Goal: Information Seeking & Learning: Learn about a topic

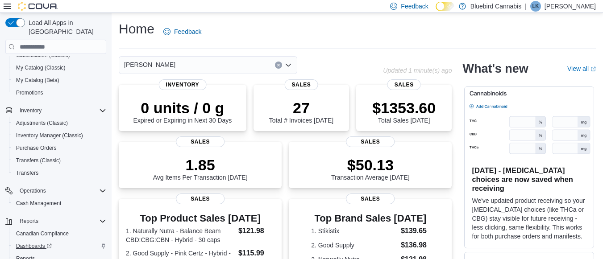
scroll to position [135, 0]
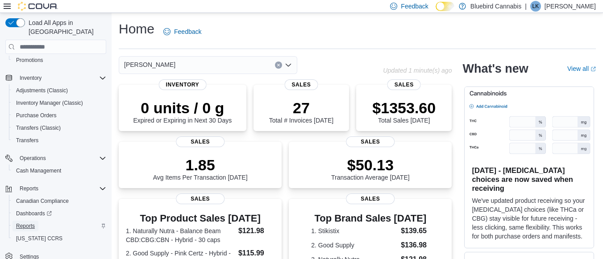
click at [33, 223] on span "Reports" at bounding box center [25, 226] width 19 height 7
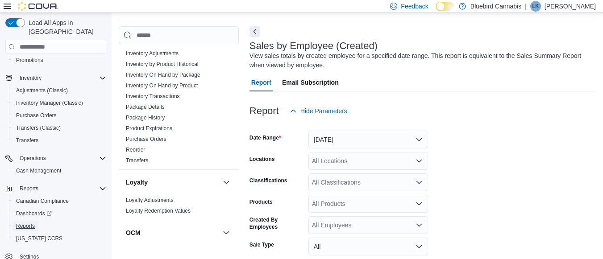
scroll to position [291, 0]
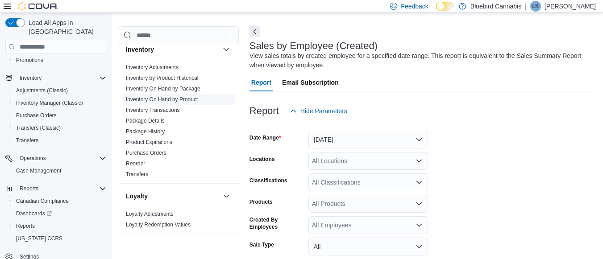
click at [190, 97] on link "Inventory On Hand by Product" at bounding box center [162, 99] width 72 height 6
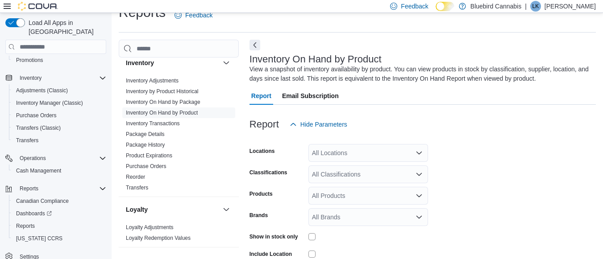
scroll to position [30, 0]
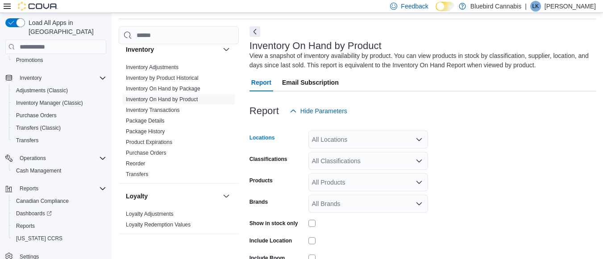
click at [347, 139] on div "All Locations" at bounding box center [368, 140] width 120 height 18
type input "***"
click at [352, 152] on div "[PERSON_NAME]" at bounding box center [368, 154] width 109 height 9
click at [493, 103] on div "Report Hide Parameters" at bounding box center [422, 111] width 346 height 18
click at [466, 181] on form "Locations [PERSON_NAME] Classifications All Classifications Products All Produc…" at bounding box center [422, 213] width 346 height 187
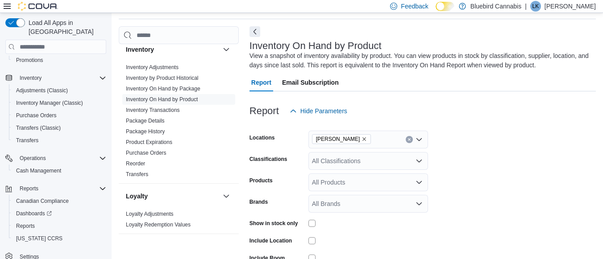
click at [493, 175] on form "Locations [PERSON_NAME] Classifications All Classifications Products All Produc…" at bounding box center [422, 213] width 346 height 187
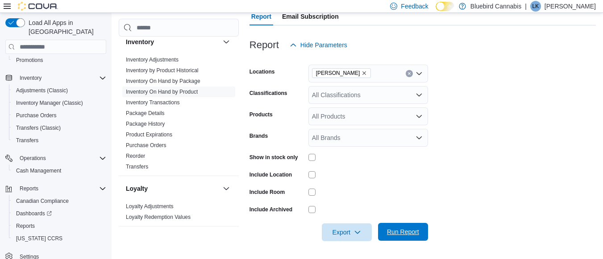
click at [403, 235] on span "Run Report" at bounding box center [403, 232] width 32 height 9
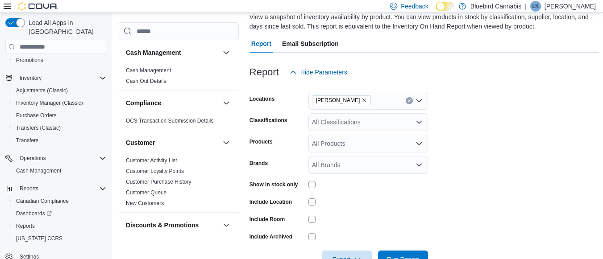
scroll to position [38, 0]
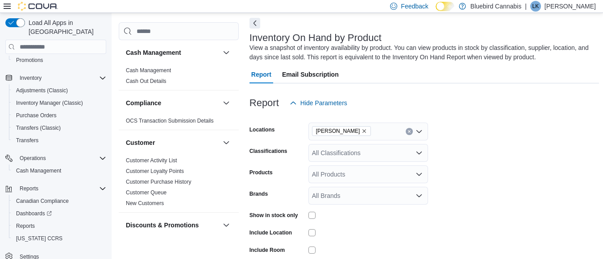
click at [257, 20] on button "Next" at bounding box center [254, 23] width 11 height 11
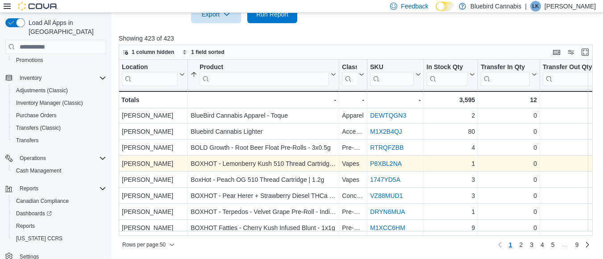
scroll to position [680, 0]
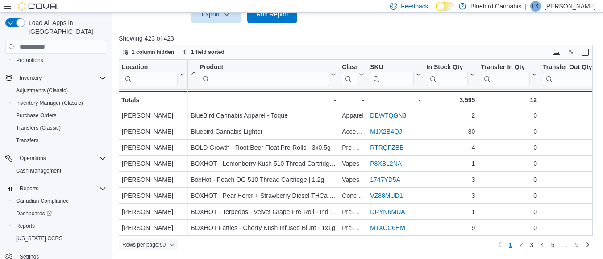
click at [170, 243] on span "Rows per page : 50" at bounding box center [148, 245] width 52 height 11
click at [166, 228] on span "100 rows" at bounding box center [160, 227] width 29 height 7
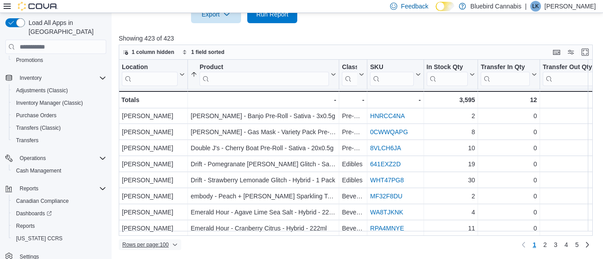
scroll to position [1483, 0]
click at [547, 246] on span "2" at bounding box center [545, 245] width 4 height 9
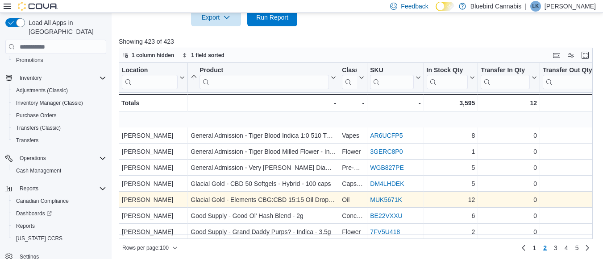
scroll to position [481, 0]
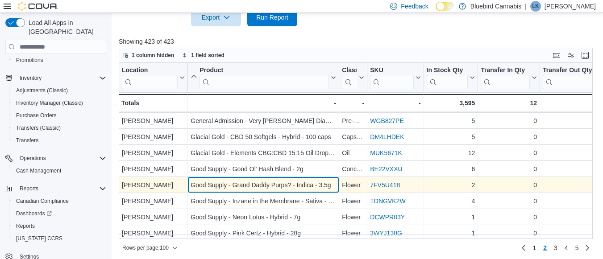
click at [328, 185] on div "Good Supply - Grand Daddy Purps? - Indica - 3.5g" at bounding box center [263, 185] width 145 height 11
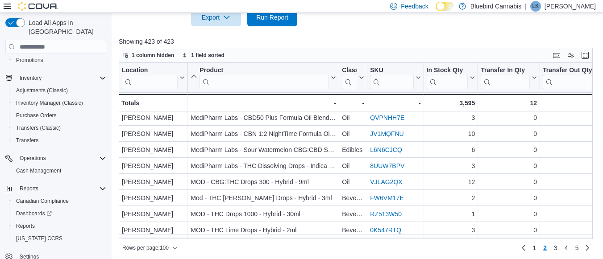
scroll to position [1401, 0]
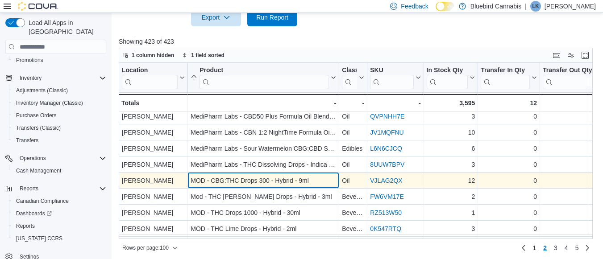
click at [305, 180] on div "MOD - CBG:THC Drops 300 - Hybrid - 9ml" at bounding box center [263, 180] width 145 height 11
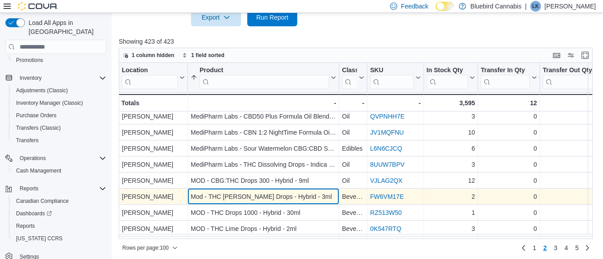
click at [308, 203] on div "Mod - THC [PERSON_NAME] Drops - Hybrid - 3ml - Product, column 2, row 193" at bounding box center [263, 197] width 151 height 16
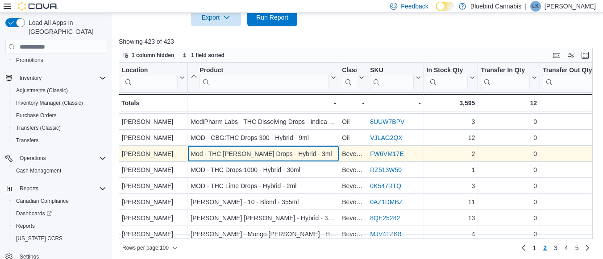
scroll to position [1444, 0]
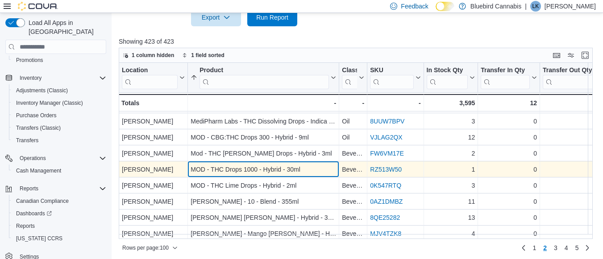
click at [307, 173] on div "MOD - THC Drops 1000 - Hybrid - 30ml" at bounding box center [263, 169] width 145 height 11
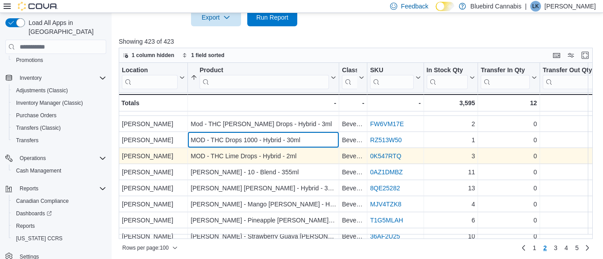
scroll to position [1483, 0]
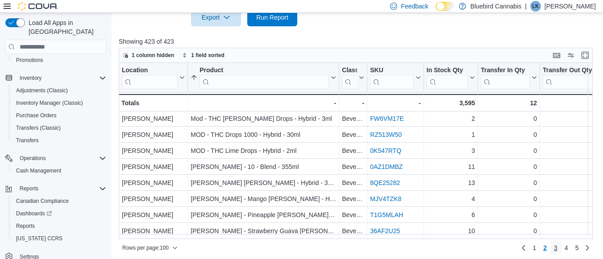
click at [557, 253] on span "3" at bounding box center [556, 248] width 4 height 14
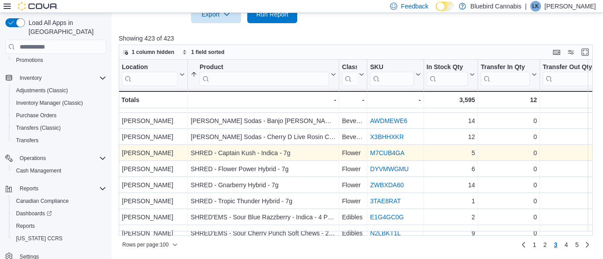
scroll to position [1457, 0]
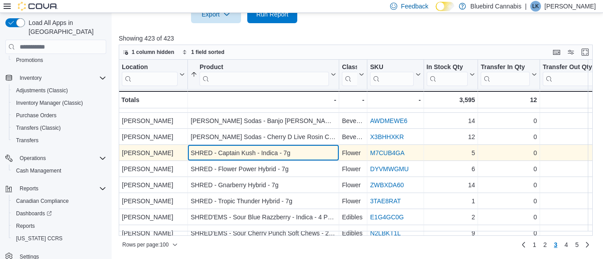
click at [305, 145] on div "SHRED - Captain Kush - Indica - 7g - Product, column 2, row 294" at bounding box center [263, 153] width 151 height 16
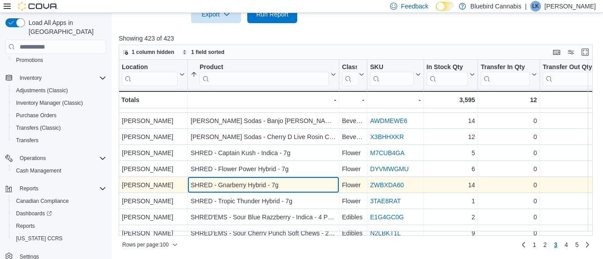
click at [305, 179] on div "SHRED - Gnarberry Hybrid - 7g - Product, column 2, row 296" at bounding box center [263, 185] width 151 height 16
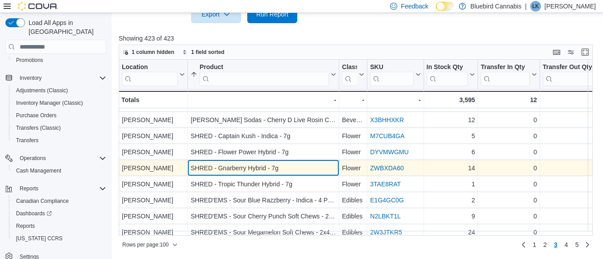
scroll to position [1483, 0]
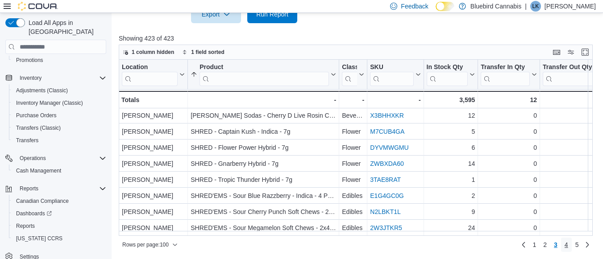
click at [572, 244] on link "4" at bounding box center [566, 245] width 11 height 14
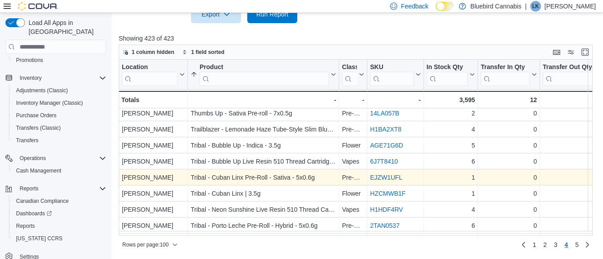
scroll to position [1065, 0]
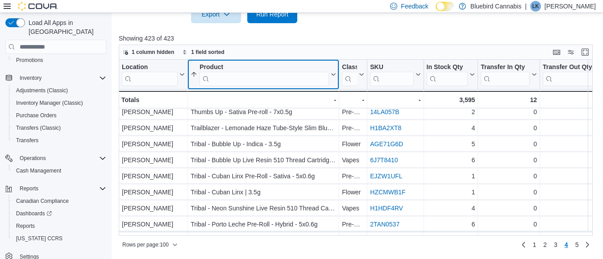
click at [266, 72] on input "search" at bounding box center [263, 79] width 129 height 14
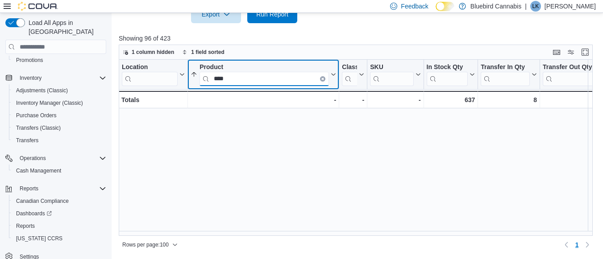
scroll to position [0, 0]
type input "****"
click at [320, 81] on input "****" at bounding box center [263, 79] width 129 height 14
click at [323, 78] on div "****" at bounding box center [263, 79] width 129 height 14
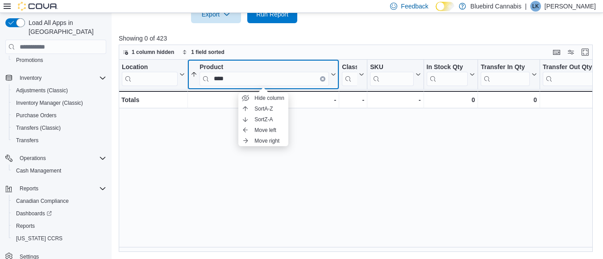
click at [323, 78] on icon "Clear input" at bounding box center [323, 79] width 2 height 2
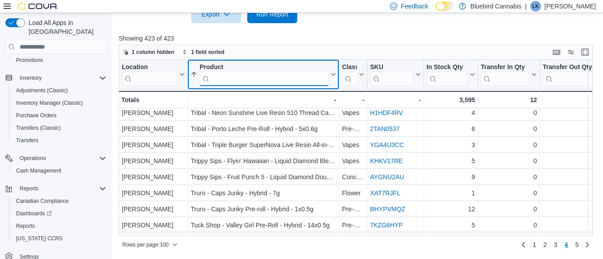
scroll to position [1161, 0]
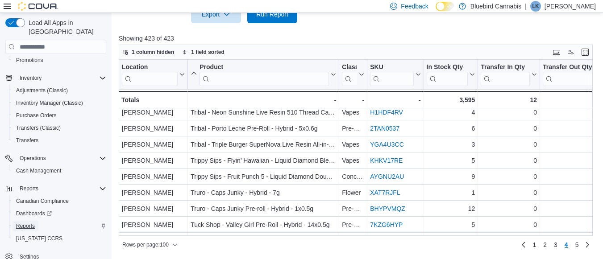
click at [31, 223] on span "Reports" at bounding box center [25, 226] width 19 height 7
click at [26, 223] on span "Reports" at bounding box center [25, 226] width 19 height 7
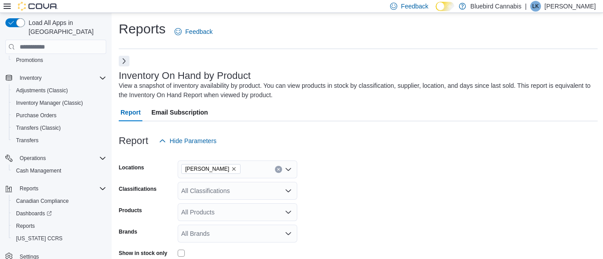
click at [124, 63] on button "Next" at bounding box center [124, 61] width 11 height 11
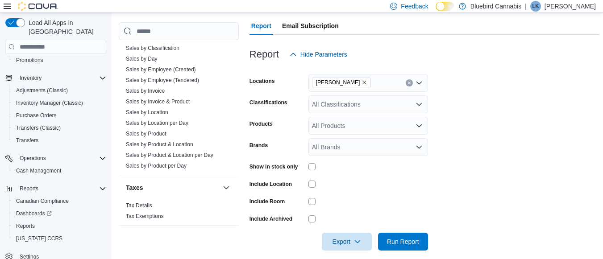
scroll to position [87, 0]
click at [179, 145] on link "Sales by Product & Location" at bounding box center [159, 144] width 67 height 6
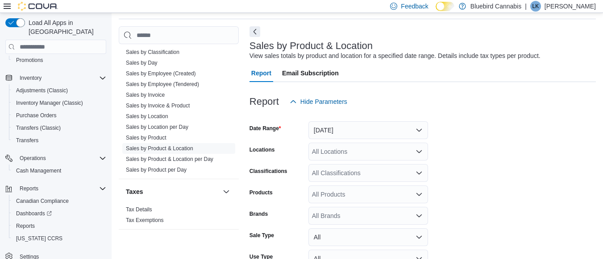
scroll to position [21, 0]
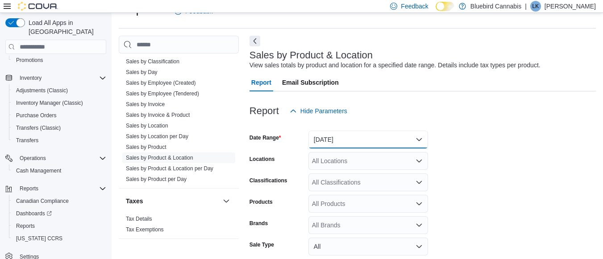
click at [361, 137] on button "[DATE]" at bounding box center [368, 140] width 120 height 18
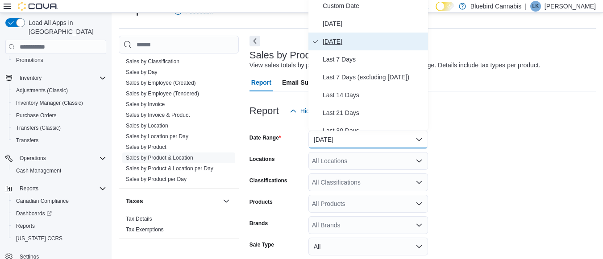
scroll to position [17, 0]
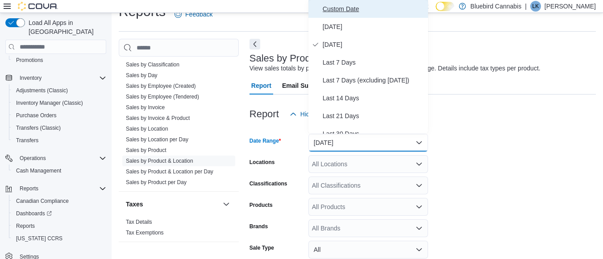
click at [342, 4] on span "Custom Date" at bounding box center [374, 9] width 102 height 11
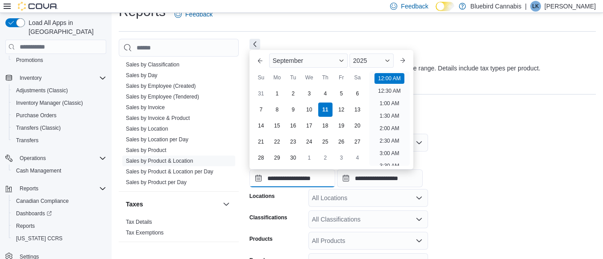
click at [299, 177] on input "**********" at bounding box center [292, 179] width 86 height 18
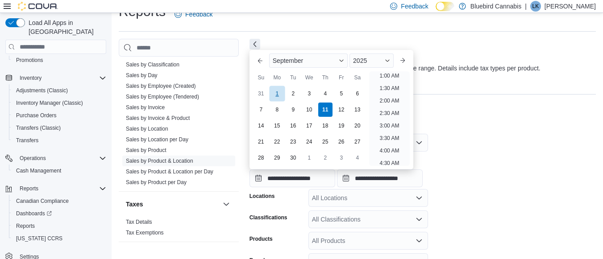
click at [275, 90] on div "1" at bounding box center [277, 94] width 16 height 16
type input "**********"
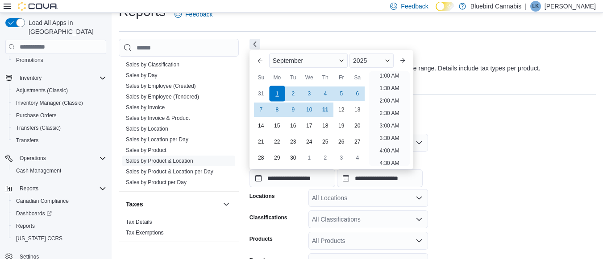
scroll to position [2, 0]
click at [460, 137] on form "**********" at bounding box center [422, 241] width 346 height 237
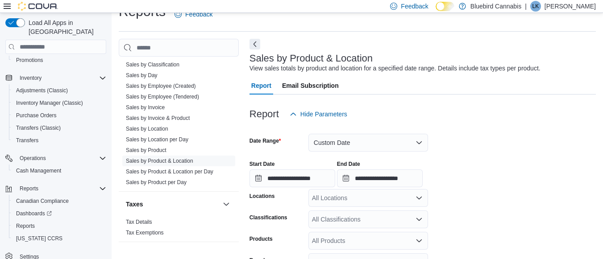
scroll to position [137, 0]
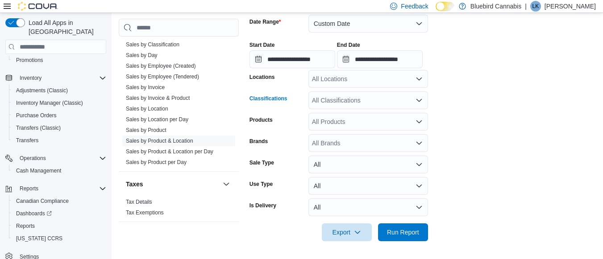
click at [365, 100] on div "All Classifications" at bounding box center [368, 100] width 120 height 18
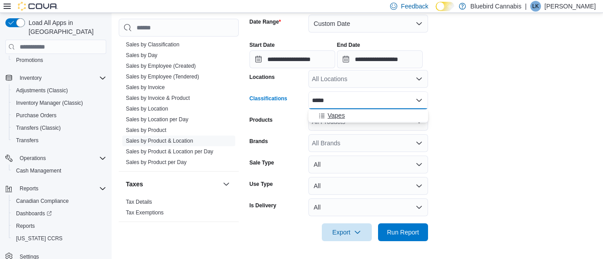
type input "*****"
click at [360, 116] on div "Vapes" at bounding box center [368, 115] width 109 height 9
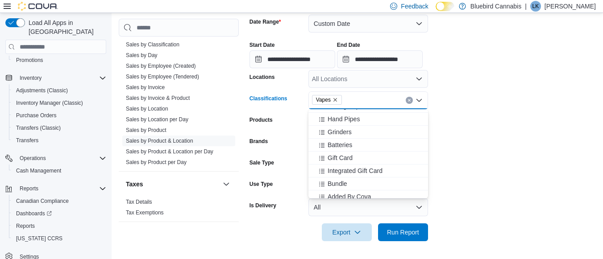
scroll to position [178, 0]
click at [407, 101] on icon "Clear input" at bounding box center [409, 101] width 4 height 4
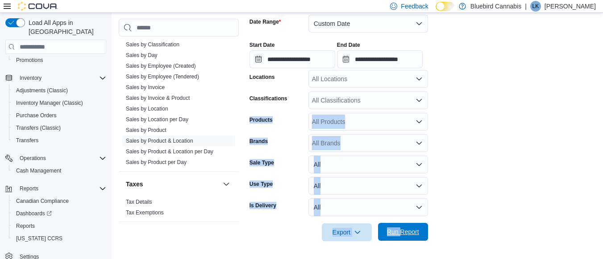
drag, startPoint x: 482, startPoint y: 97, endPoint x: 404, endPoint y: 233, distance: 156.9
click at [404, 233] on form "**********" at bounding box center [422, 122] width 346 height 237
click at [404, 233] on span "Run Report" at bounding box center [403, 232] width 32 height 9
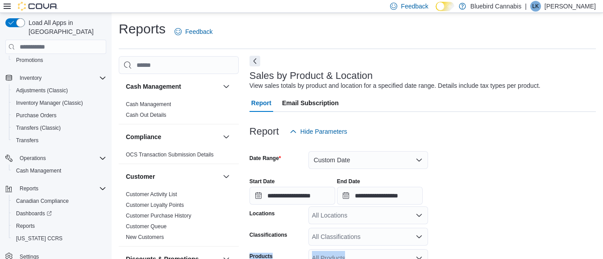
click at [257, 59] on button "Next" at bounding box center [254, 61] width 11 height 11
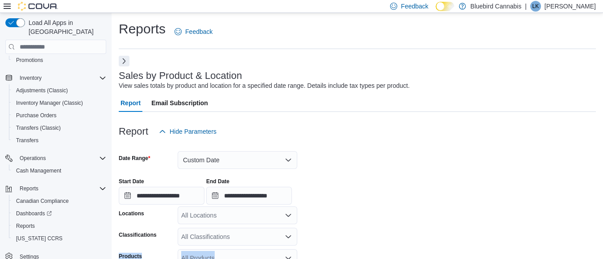
click at [123, 60] on button "Next" at bounding box center [124, 61] width 11 height 11
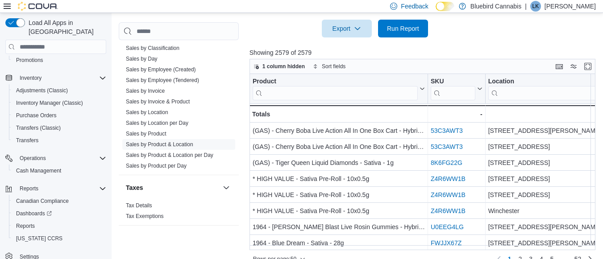
scroll to position [355, 0]
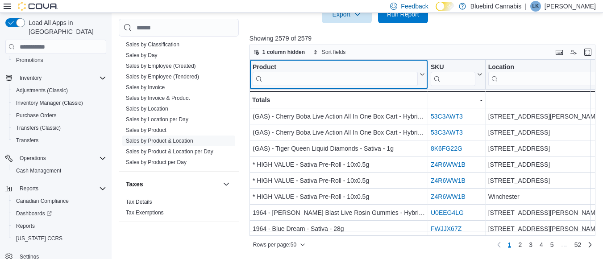
click at [325, 78] on input "search" at bounding box center [335, 79] width 165 height 14
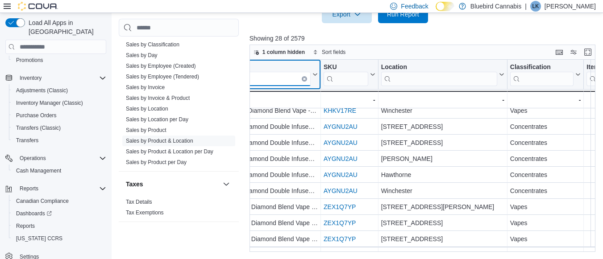
scroll to position [166, 0]
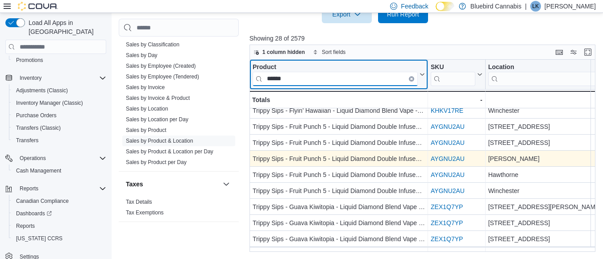
type input "******"
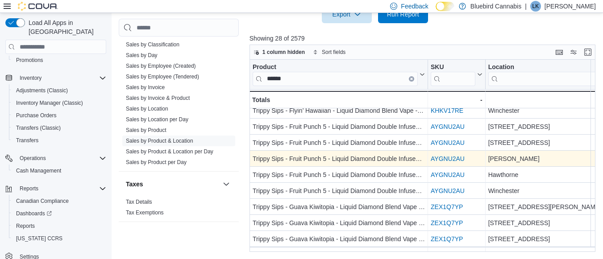
click at [444, 157] on link "AYGNU2AU" at bounding box center [448, 158] width 34 height 7
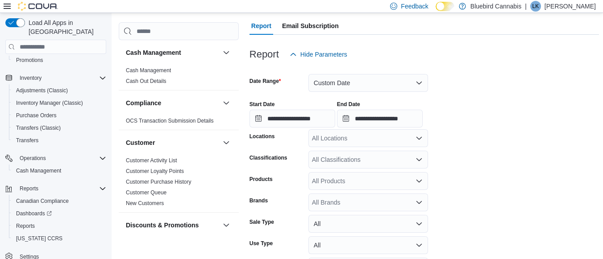
scroll to position [0, 0]
